Goal: Check status: Check status

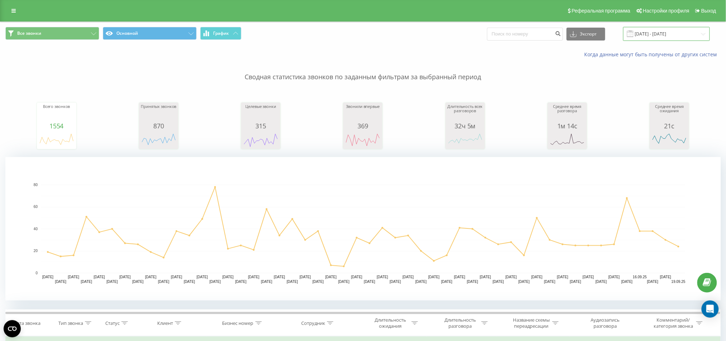
click at [686, 34] on input "01.08.2025 - 19.09.2025" at bounding box center [667, 34] width 87 height 14
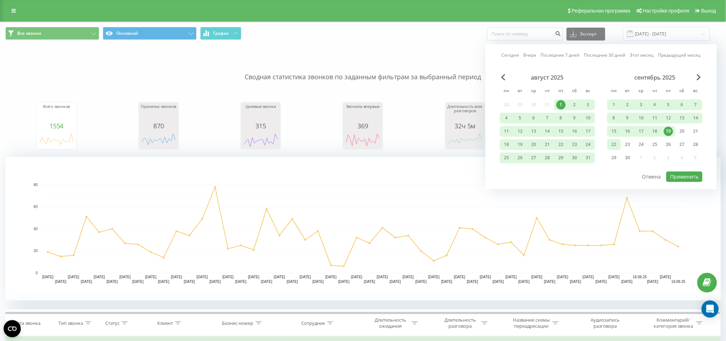
click at [618, 142] on div "22" at bounding box center [614, 144] width 9 height 9
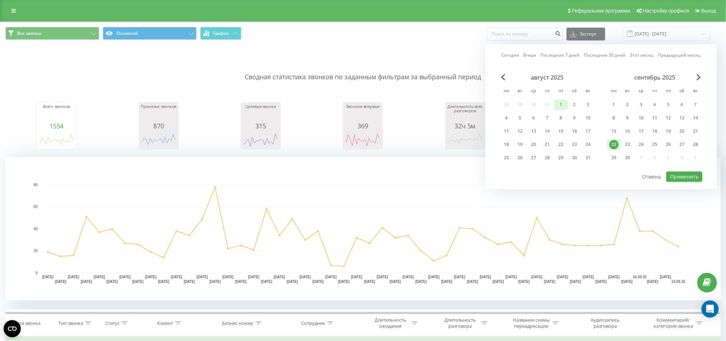
click at [555, 105] on div "1" at bounding box center [561, 104] width 14 height 11
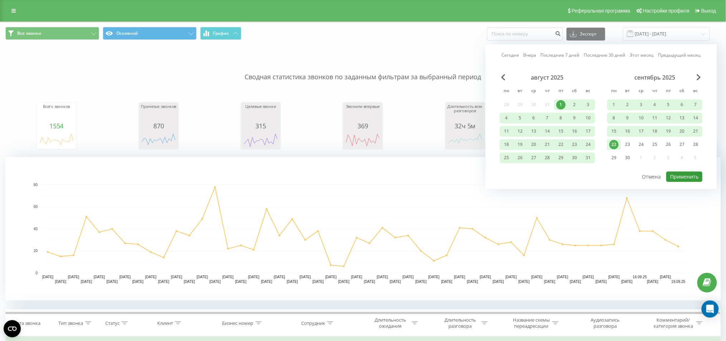
click at [695, 178] on font "Применить" at bounding box center [685, 176] width 28 height 7
type input "[DATE] - [DATE]"
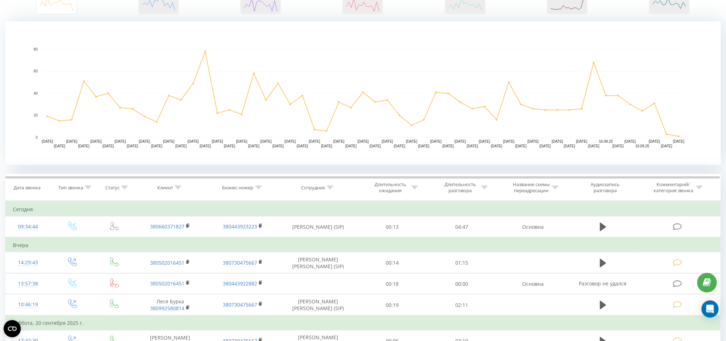
scroll to position [239, 0]
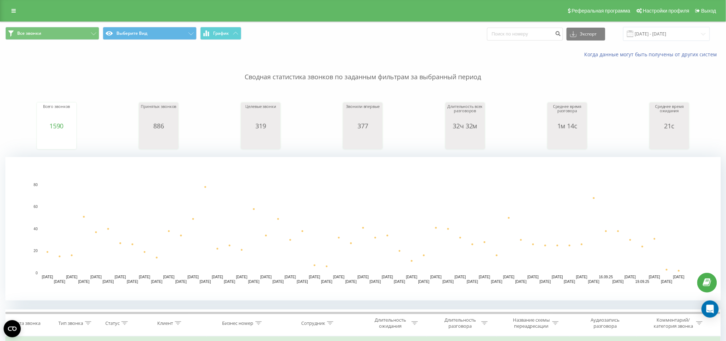
scroll to position [143, 0]
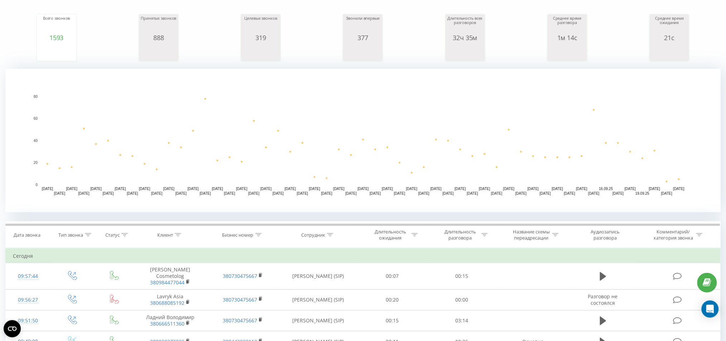
scroll to position [143, 0]
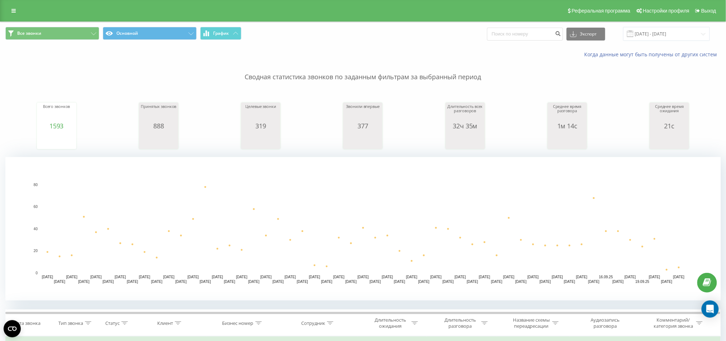
scroll to position [191, 0]
